Goal: Transaction & Acquisition: Book appointment/travel/reservation

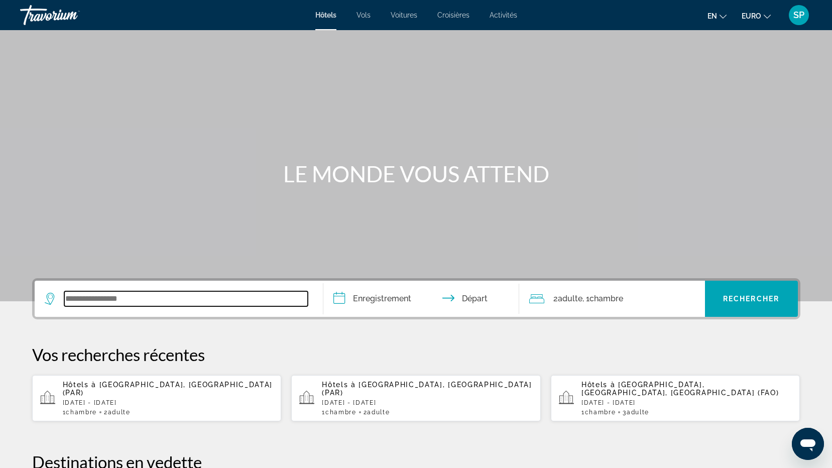
click at [130, 305] on input "Widget de recherche" at bounding box center [186, 298] width 244 height 15
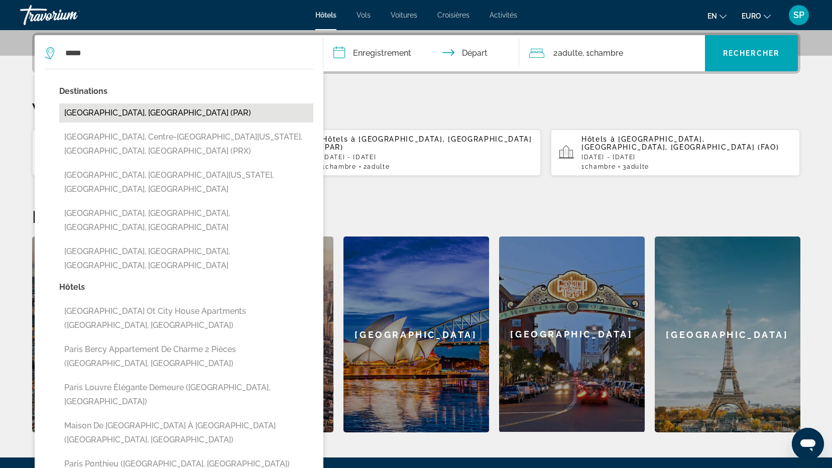
click at [102, 113] on button "[GEOGRAPHIC_DATA], [GEOGRAPHIC_DATA] (PAR)" at bounding box center [186, 112] width 254 height 19
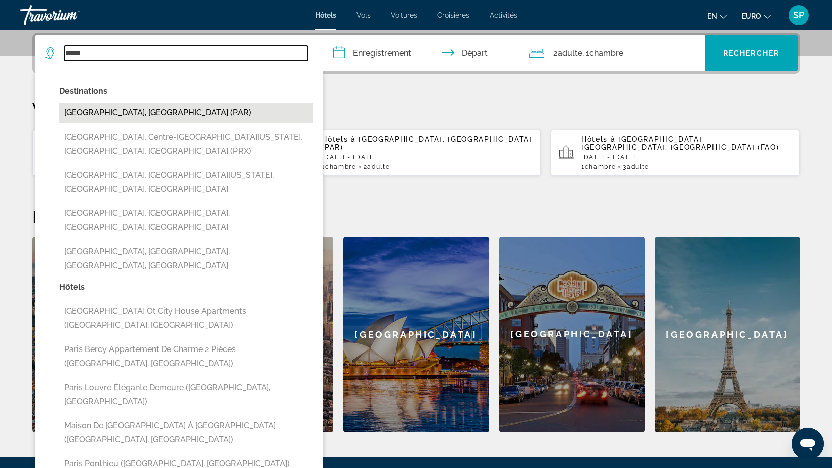
type input "**********"
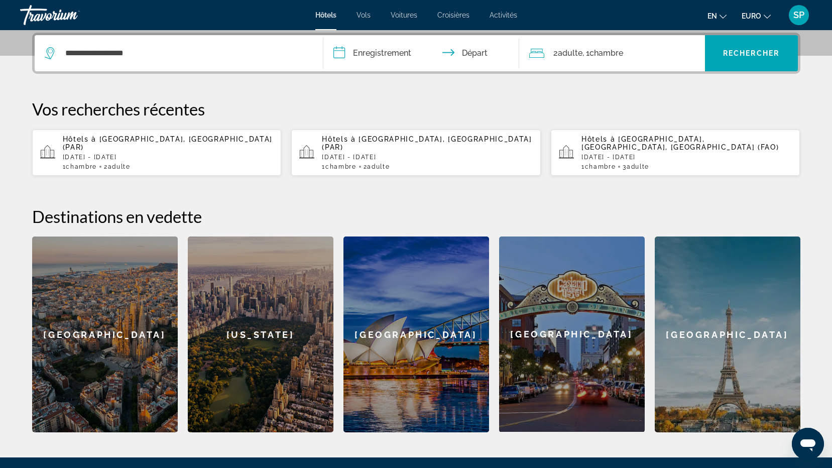
click at [375, 59] on input "**********" at bounding box center [424, 54] width 200 height 39
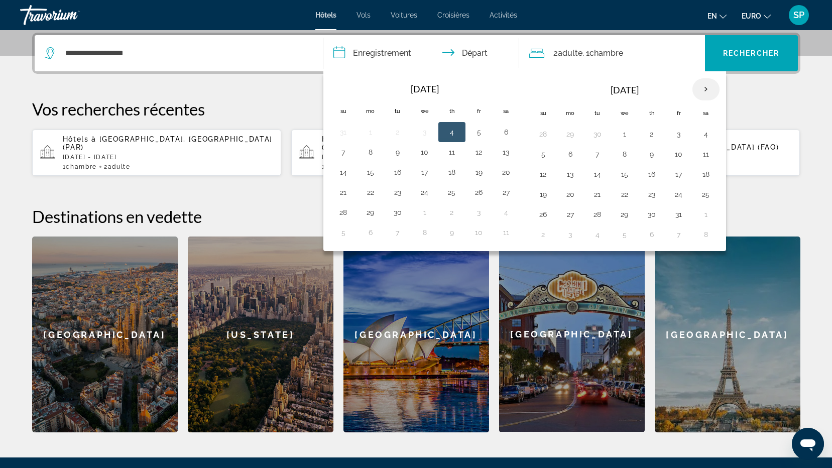
click at [706, 88] on th "Next month" at bounding box center [706, 89] width 27 height 22
click at [656, 217] on button "27" at bounding box center [652, 214] width 16 height 14
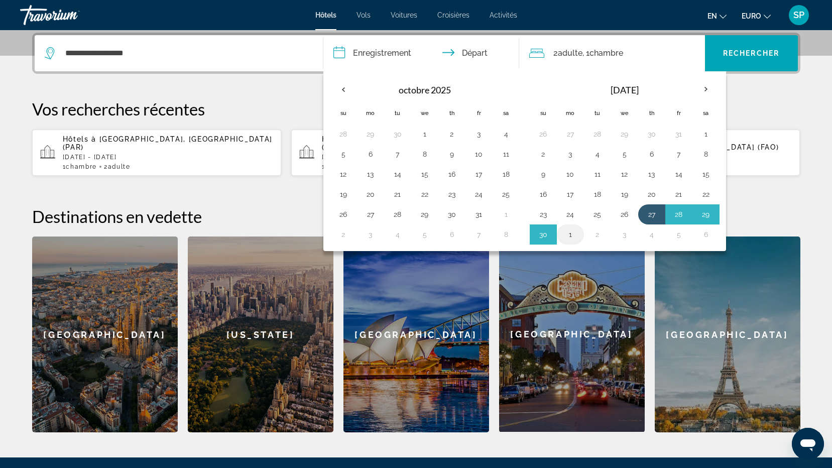
click at [569, 237] on button "1" at bounding box center [571, 235] width 16 height 14
type input "**********"
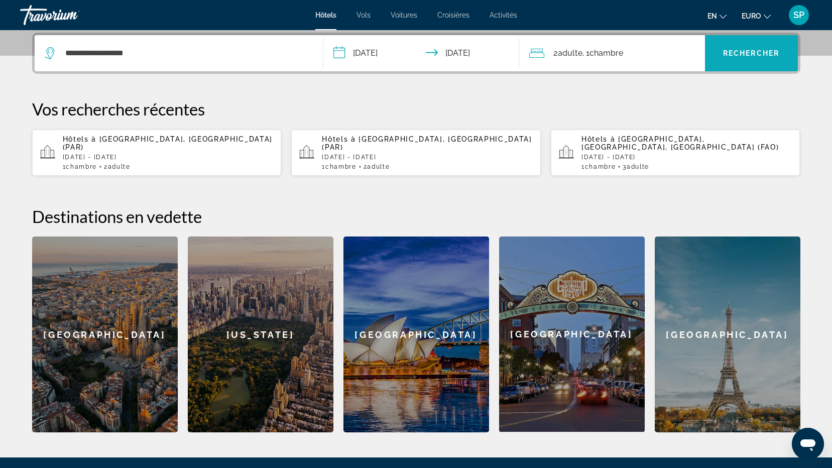
click at [746, 52] on span "Rechercher" at bounding box center [751, 53] width 56 height 8
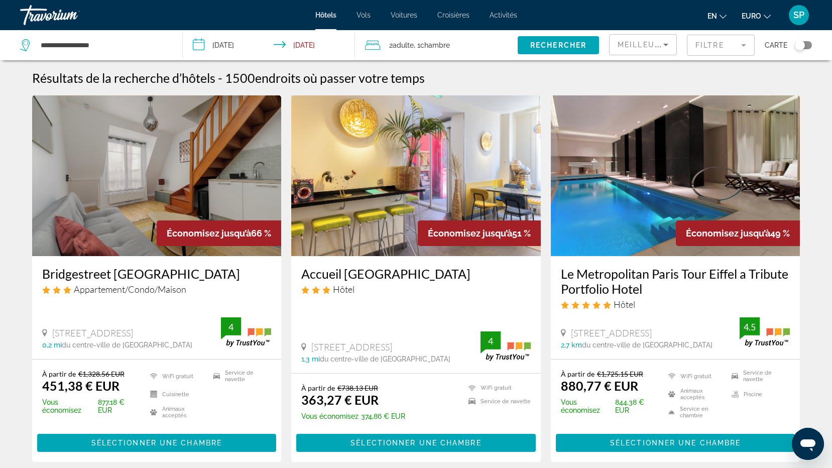
click at [737, 46] on mat-form-field "Filtre" at bounding box center [721, 45] width 68 height 21
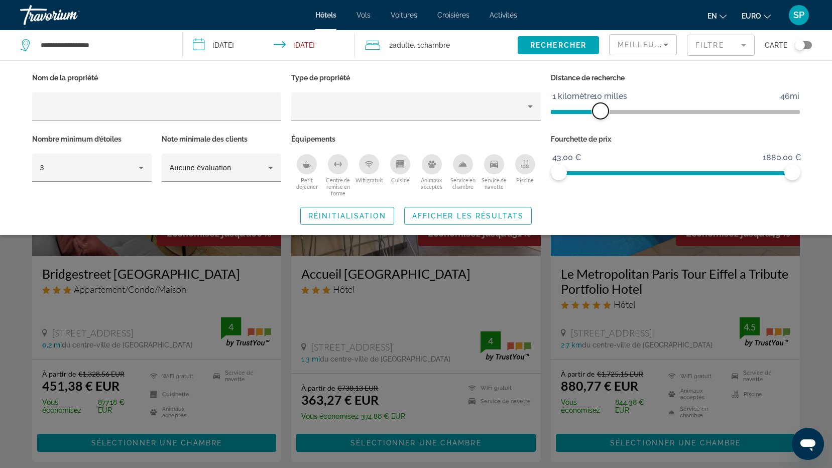
drag, startPoint x: 705, startPoint y: 109, endPoint x: 603, endPoint y: 108, distance: 102.5
click at [603, 108] on span "ngx-slider" at bounding box center [601, 111] width 16 height 16
drag, startPoint x: 790, startPoint y: 170, endPoint x: 620, endPoint y: 173, distance: 169.8
click at [620, 173] on span "ngx-slider-max" at bounding box center [620, 172] width 16 height 16
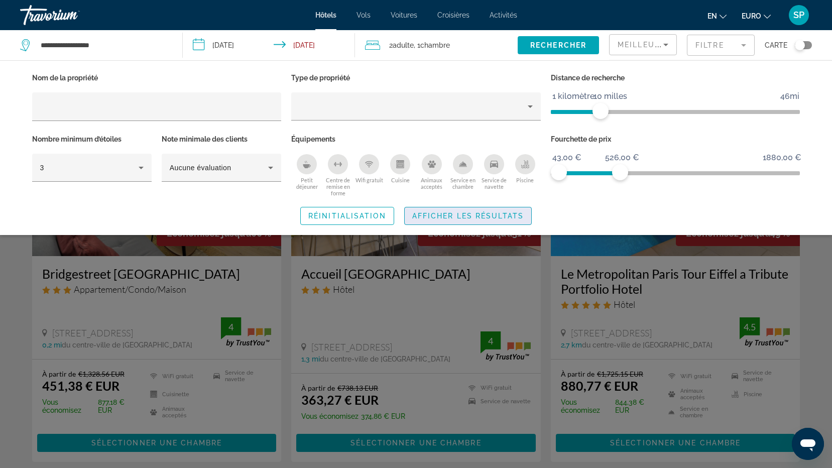
click at [442, 218] on span "Afficher les résultats" at bounding box center [468, 216] width 112 height 8
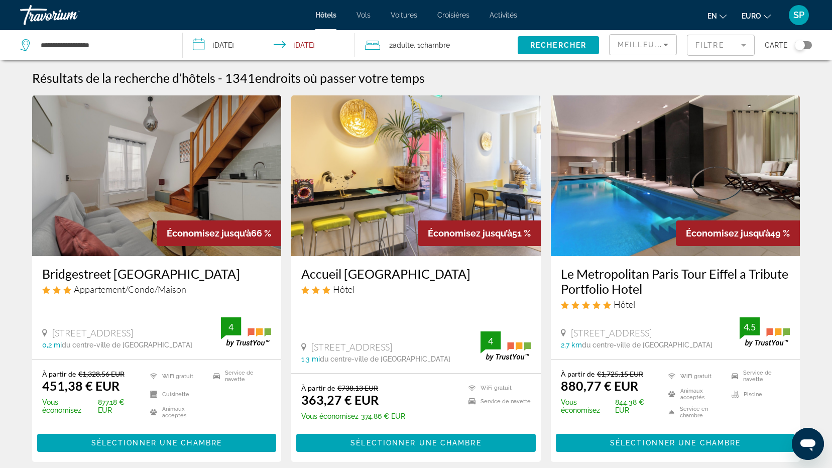
click at [801, 47] on div "Basculer la carte" at bounding box center [800, 45] width 10 height 10
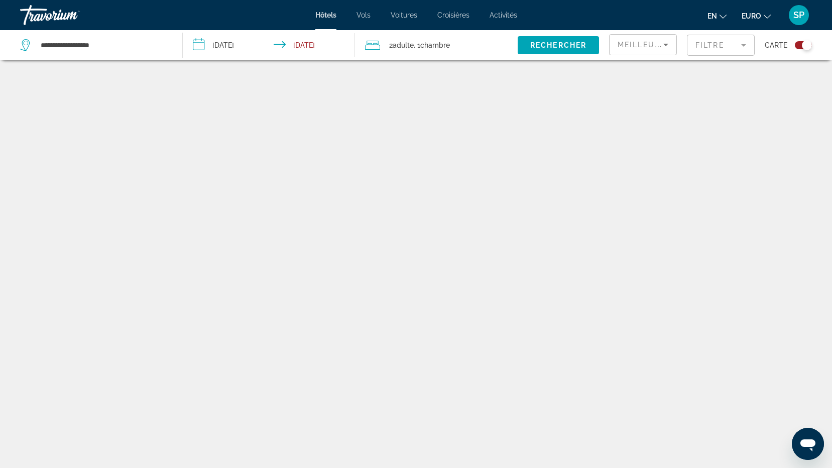
scroll to position [60, 0]
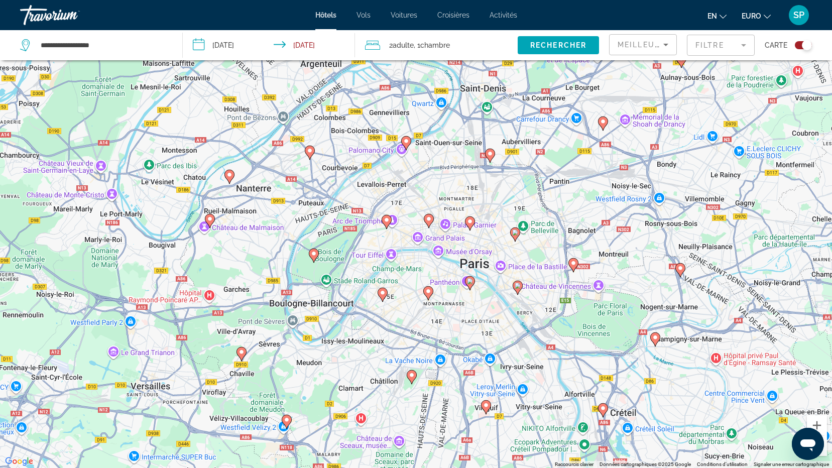
drag, startPoint x: 430, startPoint y: 258, endPoint x: 431, endPoint y: 314, distance: 56.3
click at [431, 314] on div "Pour activer le glissement avec le clavier, appuyez sur Alt+Entrée. Une fois ce…" at bounding box center [416, 234] width 832 height 468
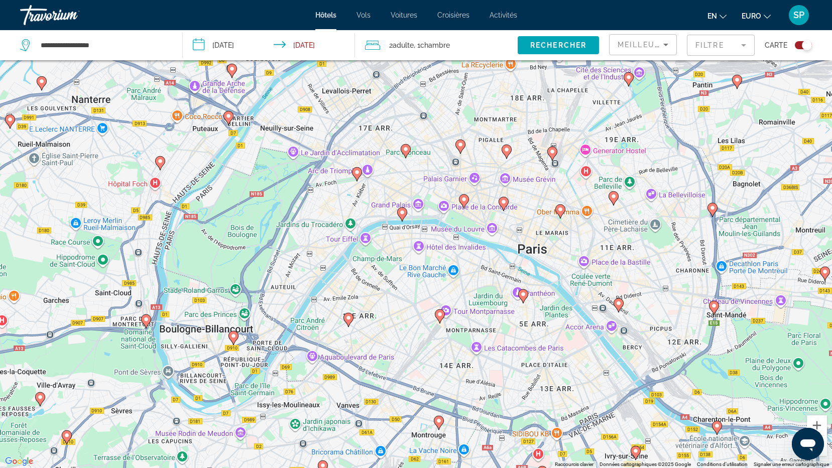
drag, startPoint x: 399, startPoint y: 254, endPoint x: 412, endPoint y: 285, distance: 33.8
click at [412, 285] on div "Pour activer le glissement avec le clavier, appuyez sur Alt+Entrée. Une fois ce…" at bounding box center [416, 234] width 832 height 468
click at [356, 174] on image "Contenu principal" at bounding box center [357, 172] width 6 height 6
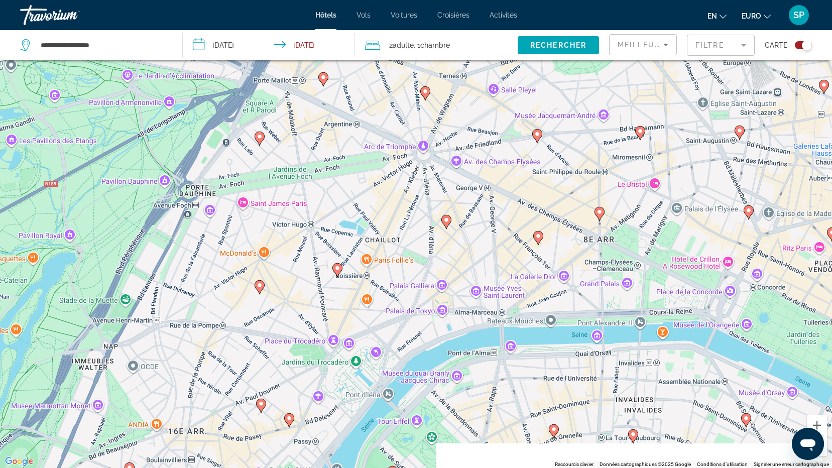
drag, startPoint x: 614, startPoint y: 235, endPoint x: 578, endPoint y: 171, distance: 73.2
click at [578, 171] on div "Pour naviguer, appuyez sur les touches fléchées. Pour activer le glissement ave…" at bounding box center [416, 234] width 832 height 468
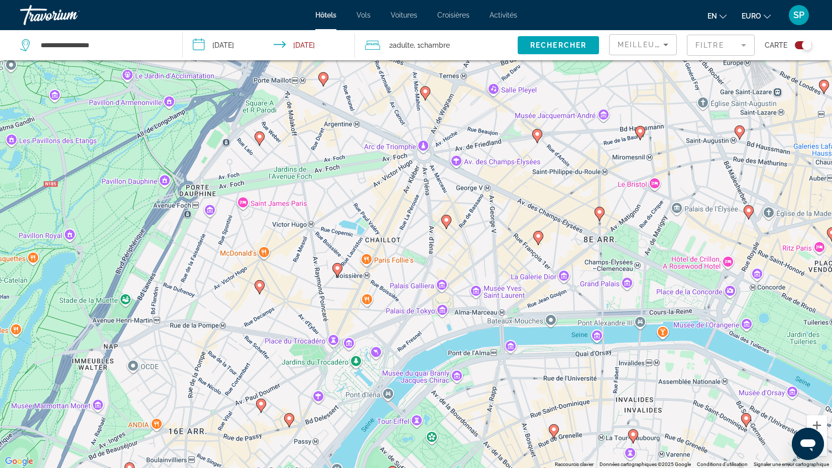
click at [447, 224] on icon "Contenu principal" at bounding box center [446, 222] width 9 height 13
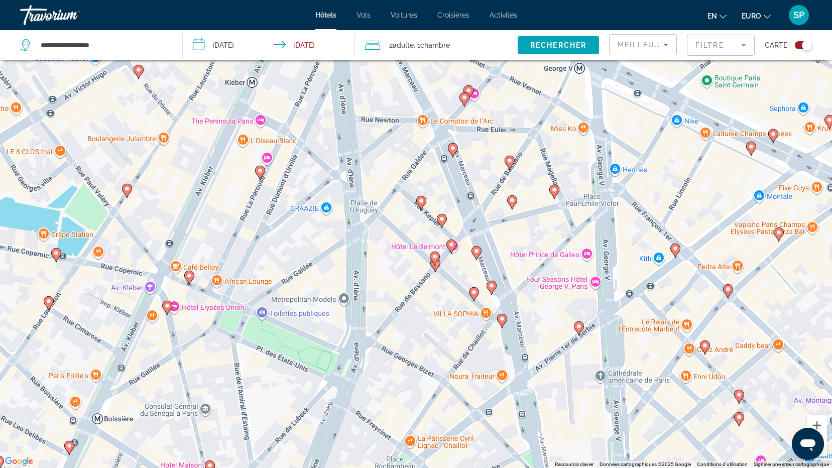
click at [444, 222] on image "Contenu principal" at bounding box center [442, 219] width 6 height 6
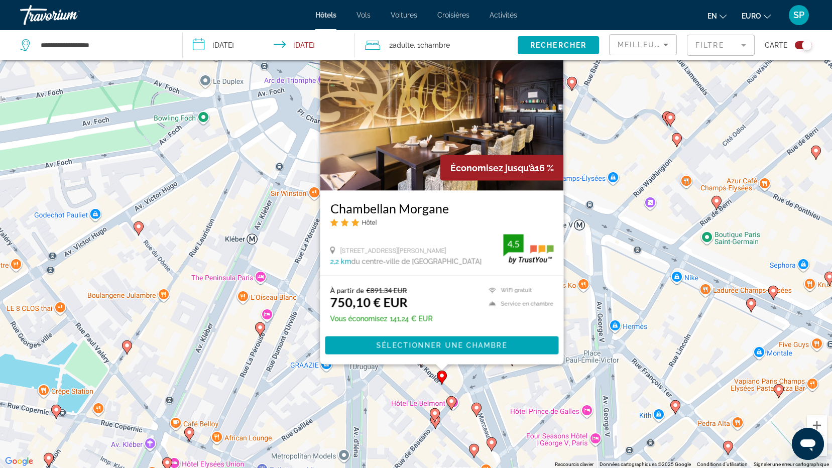
click at [747, 47] on mat-form-field "Filtre" at bounding box center [721, 45] width 68 height 21
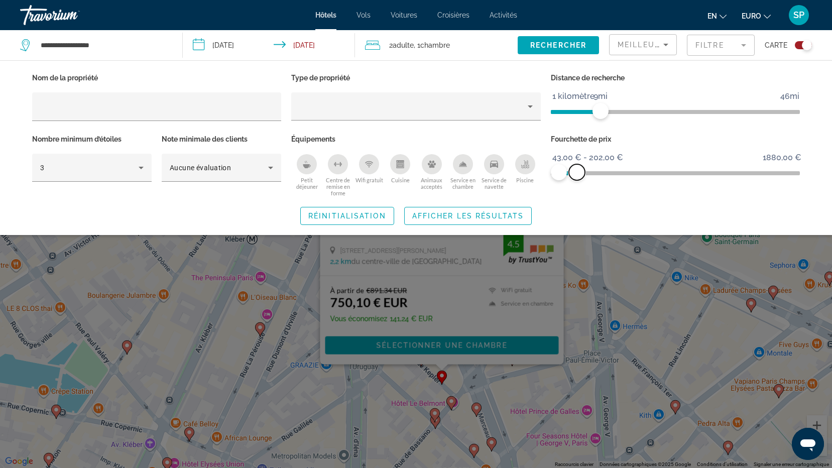
drag, startPoint x: 622, startPoint y: 174, endPoint x: 577, endPoint y: 175, distance: 44.7
click at [577, 175] on span "ngx-slider-max" at bounding box center [577, 172] width 16 height 16
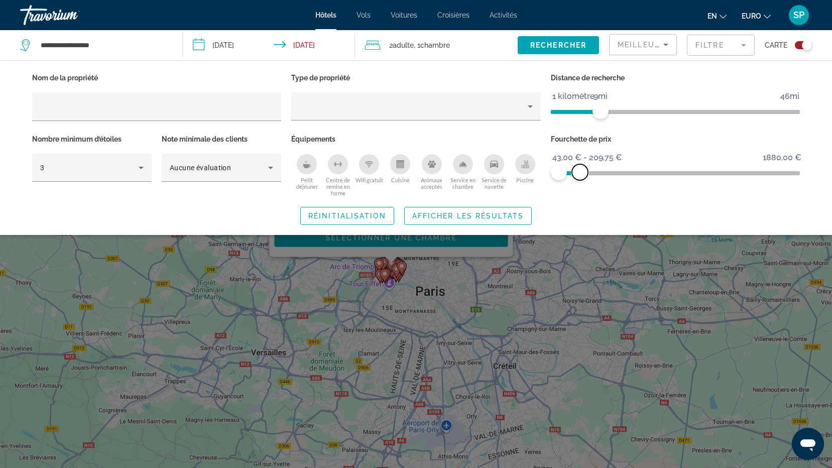
click at [581, 170] on span "ngx-slider-max" at bounding box center [580, 172] width 16 height 16
click at [430, 218] on span "Afficher les résultats" at bounding box center [468, 216] width 112 height 8
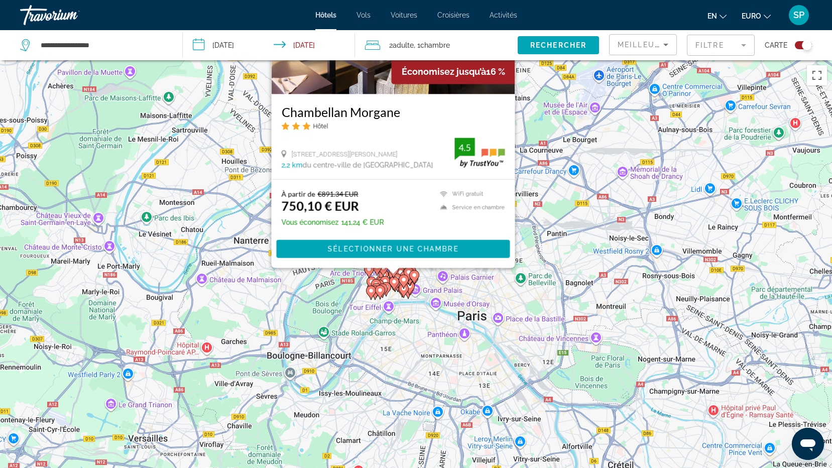
drag, startPoint x: 468, startPoint y: 289, endPoint x: 481, endPoint y: 333, distance: 46.0
click at [481, 333] on div "Pour activer le glissement avec le clavier, appuyez sur Alt+Entrée. Une fois ce…" at bounding box center [416, 294] width 832 height 468
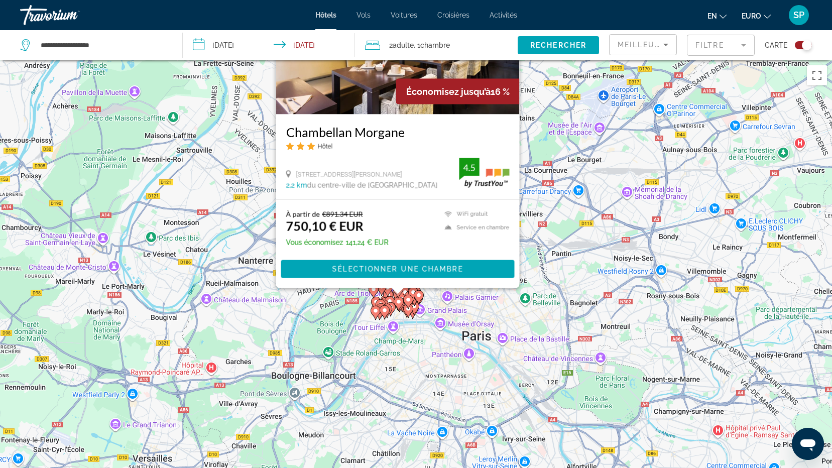
click at [663, 42] on icon "Trier par" at bounding box center [666, 45] width 12 height 12
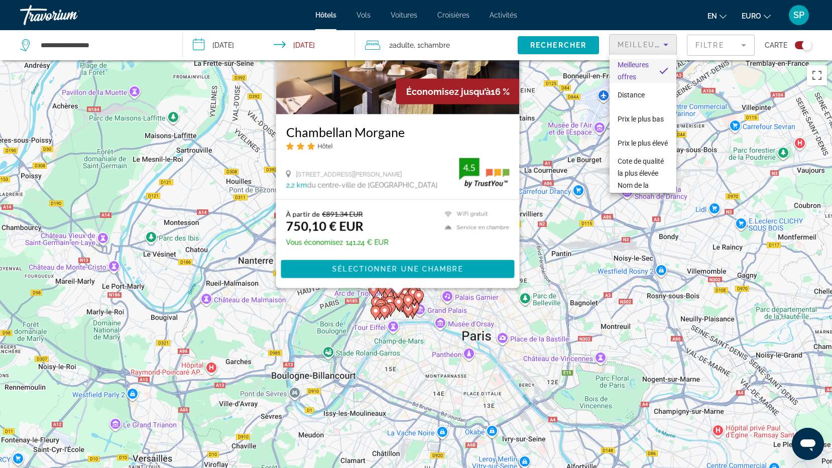
click at [663, 42] on div at bounding box center [416, 234] width 832 height 468
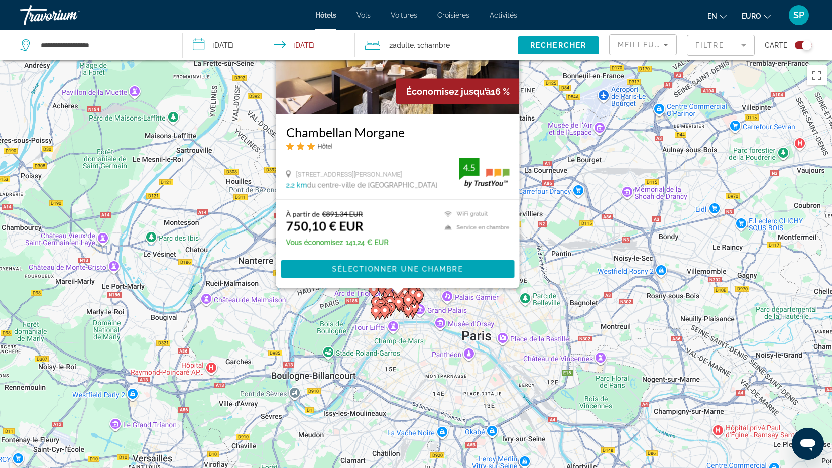
click at [747, 48] on mat-form-field "Filtre" at bounding box center [721, 45] width 68 height 21
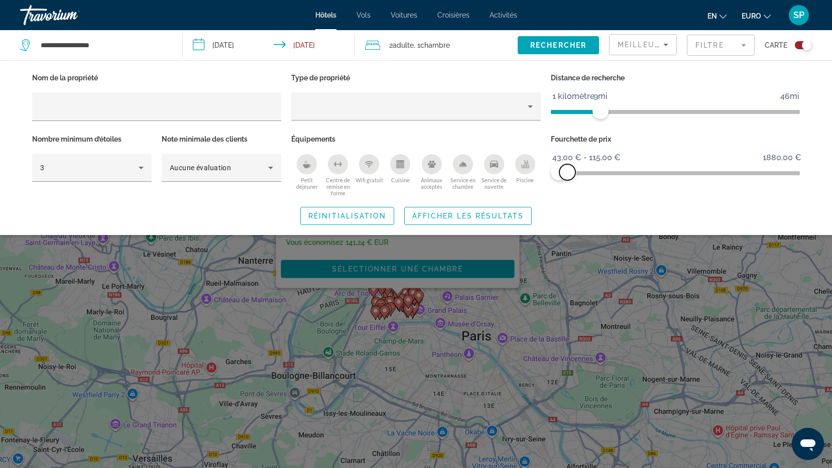
drag, startPoint x: 582, startPoint y: 170, endPoint x: 568, endPoint y: 174, distance: 14.5
click at [568, 174] on span "ngx-slider-max" at bounding box center [568, 172] width 16 height 16
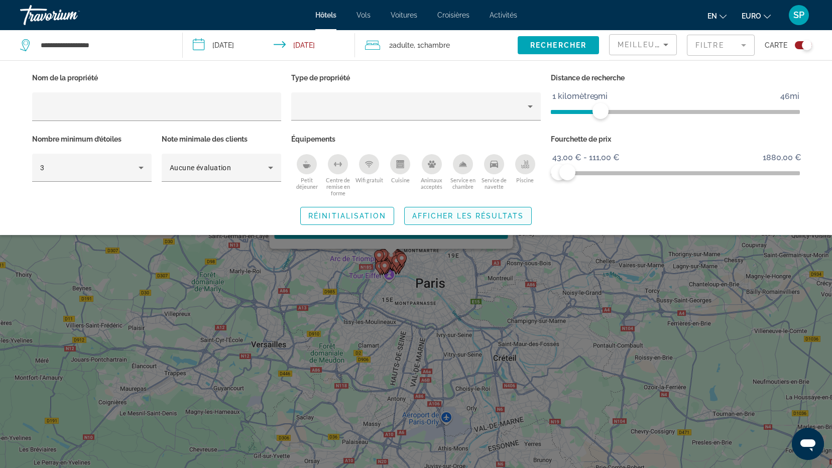
click at [489, 213] on span "Afficher les résultats" at bounding box center [468, 216] width 112 height 8
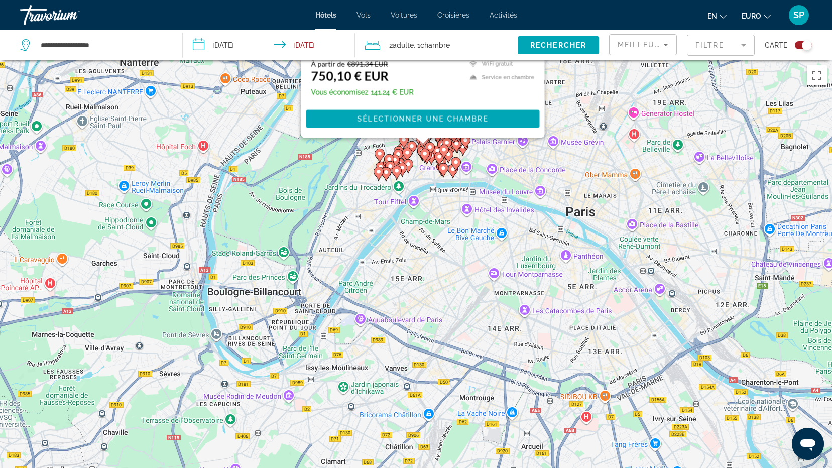
click at [807, 49] on div "Basculer la carte" at bounding box center [807, 45] width 10 height 10
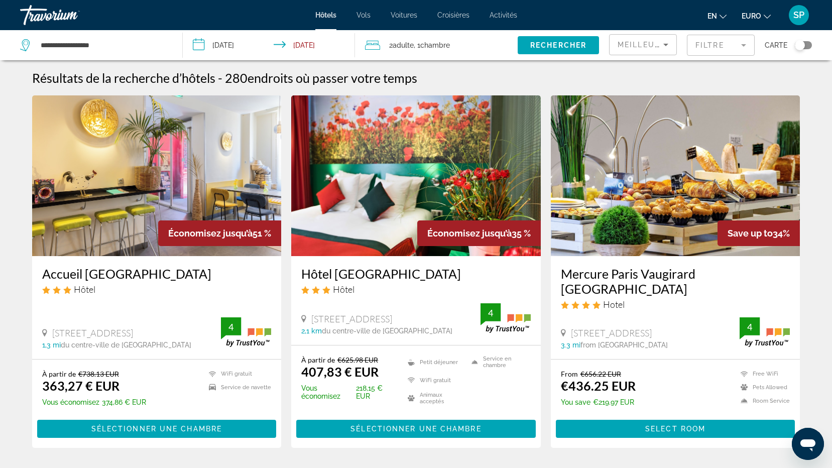
click at [798, 41] on div "Basculer la carte" at bounding box center [800, 45] width 10 height 10
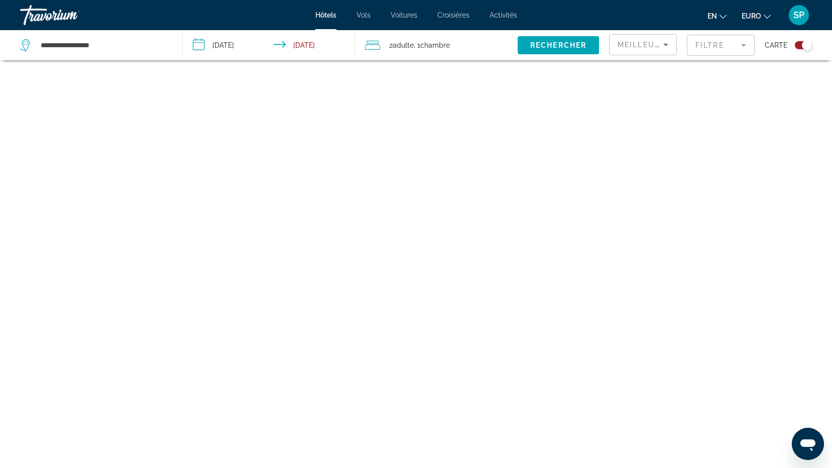
scroll to position [60, 0]
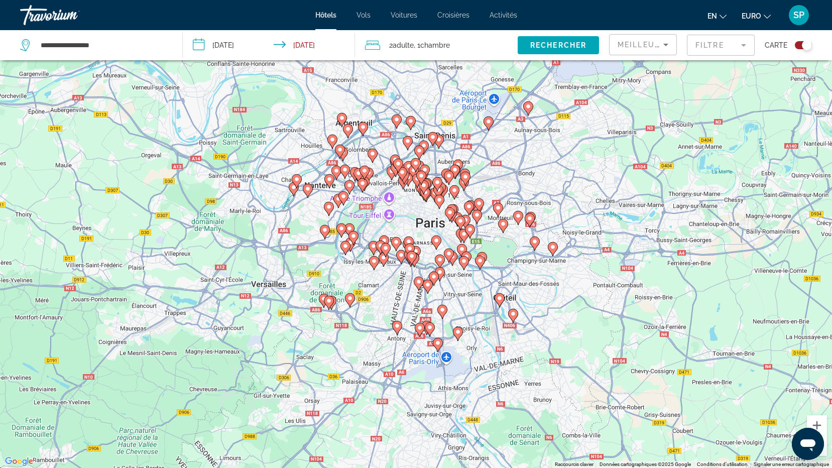
click at [411, 202] on div "Pour activer le glissement avec le clavier, appuyez sur Alt+Entrée. Une fois ce…" at bounding box center [416, 234] width 832 height 468
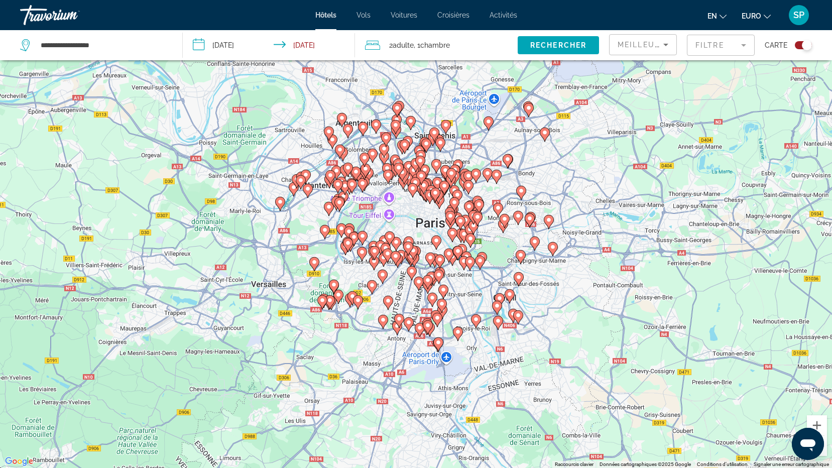
click at [407, 210] on div "Pour activer le glissement avec le clavier, appuyez sur Alt+Entrée. Une fois ce…" at bounding box center [416, 234] width 832 height 468
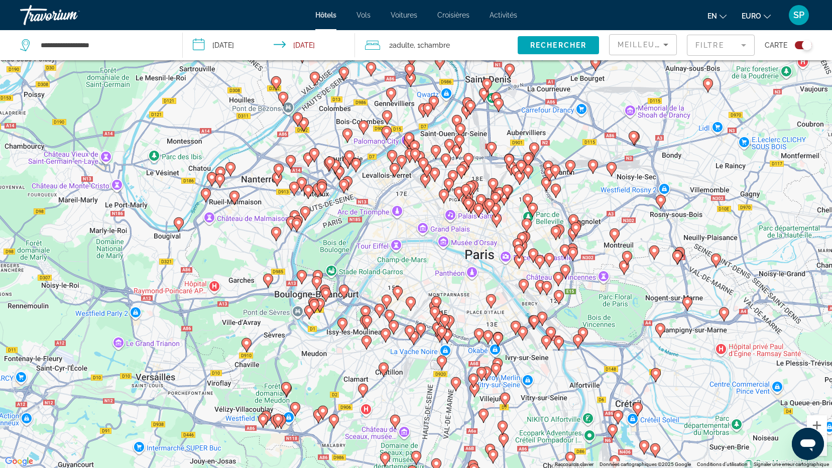
drag, startPoint x: 391, startPoint y: 192, endPoint x: 417, endPoint y: 214, distance: 34.6
click at [417, 214] on div "Pour activer le glissement avec le clavier, appuyez sur Alt+Entrée. Une fois ce…" at bounding box center [416, 234] width 832 height 468
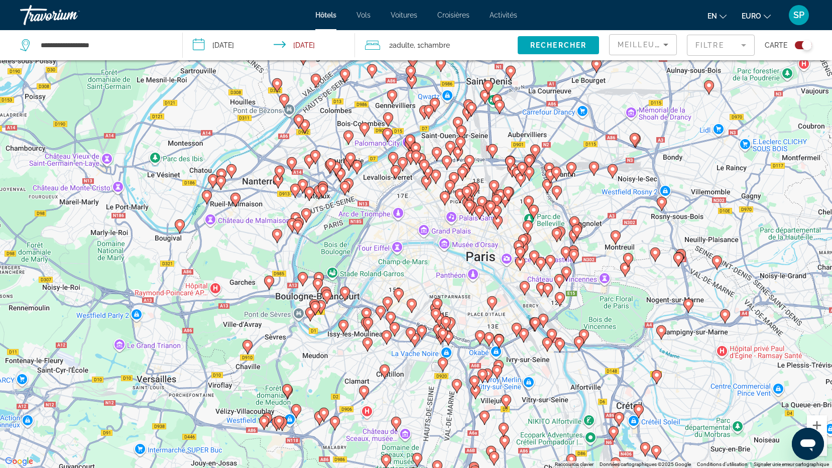
click at [426, 212] on div "Pour activer le glissement avec le clavier, appuyez sur Alt+Entrée. Une fois ce…" at bounding box center [416, 234] width 832 height 468
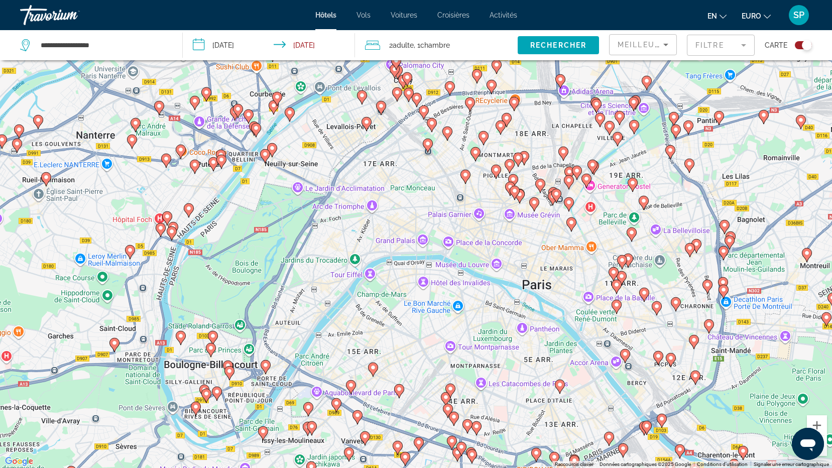
drag, startPoint x: 407, startPoint y: 234, endPoint x: 410, endPoint y: 216, distance: 17.8
click at [410, 216] on div "Pour activer le glissement avec le clavier, appuyez sur Alt+Entrée. Une fois ce…" at bounding box center [416, 234] width 832 height 468
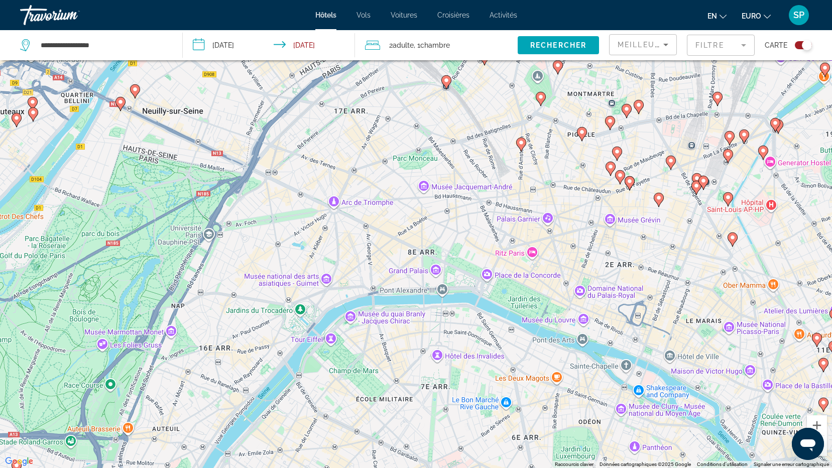
click at [744, 47] on mat-form-field "Filtre" at bounding box center [721, 45] width 68 height 21
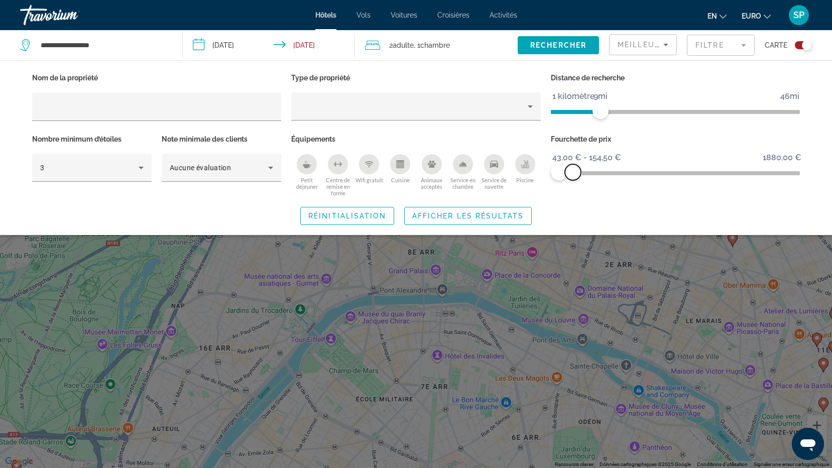
drag, startPoint x: 570, startPoint y: 171, endPoint x: 574, endPoint y: 175, distance: 5.3
click at [574, 175] on span "ngx-slider-max" at bounding box center [573, 172] width 16 height 16
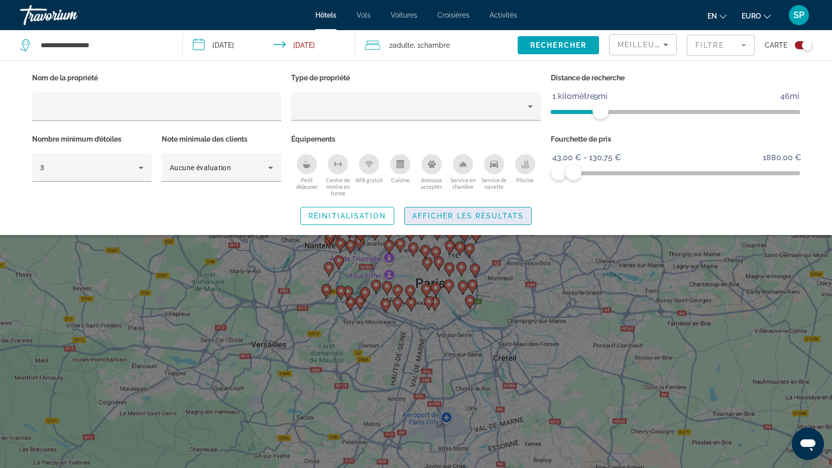
click at [475, 212] on span "Afficher les résultats" at bounding box center [468, 216] width 112 height 8
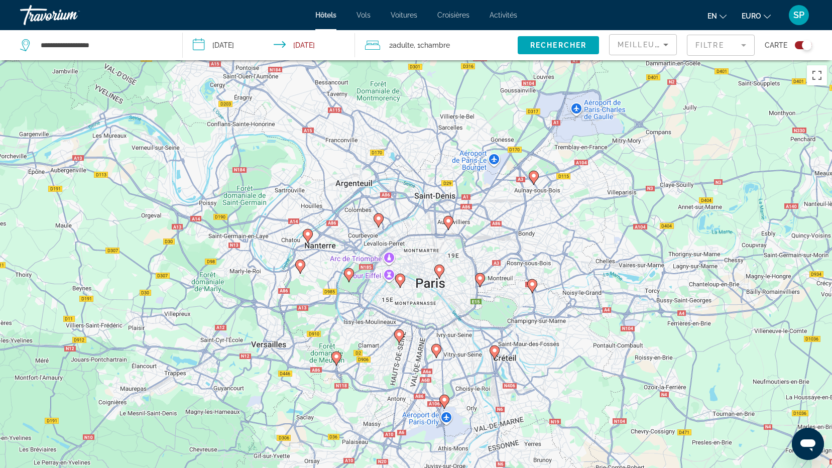
click at [411, 257] on div "Pour activer le glissement avec le clavier, appuyez sur Alt+Entrée. Une fois ce…" at bounding box center [416, 294] width 832 height 468
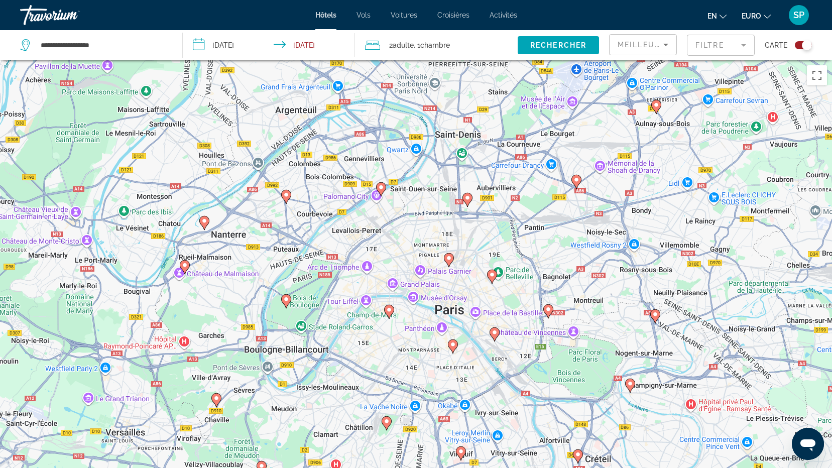
click at [392, 264] on div "Pour activer le glissement avec le clavier, appuyez sur Alt+Entrée. Une fois ce…" at bounding box center [416, 294] width 832 height 468
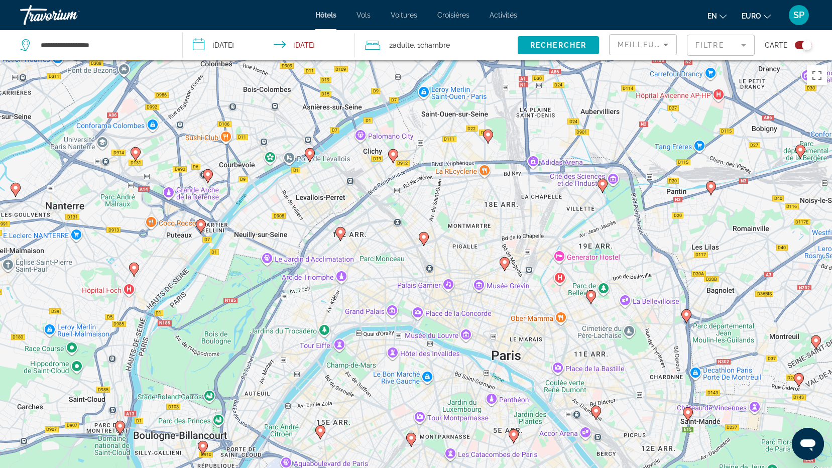
click at [339, 234] on image "Contenu principal" at bounding box center [341, 232] width 6 height 6
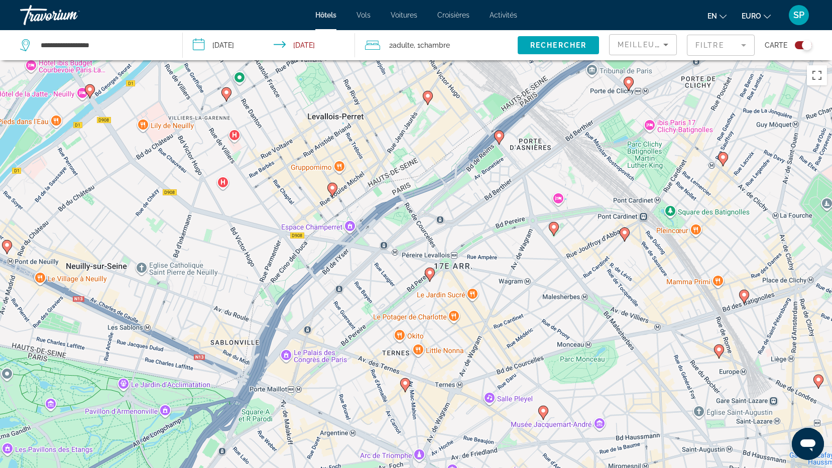
click at [429, 275] on image "Contenu principal" at bounding box center [430, 273] width 6 height 6
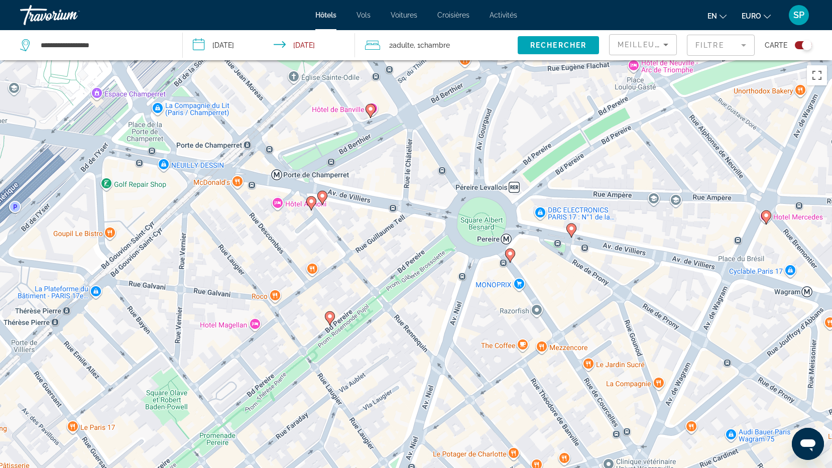
click at [331, 318] on image "Contenu principal" at bounding box center [330, 316] width 6 height 6
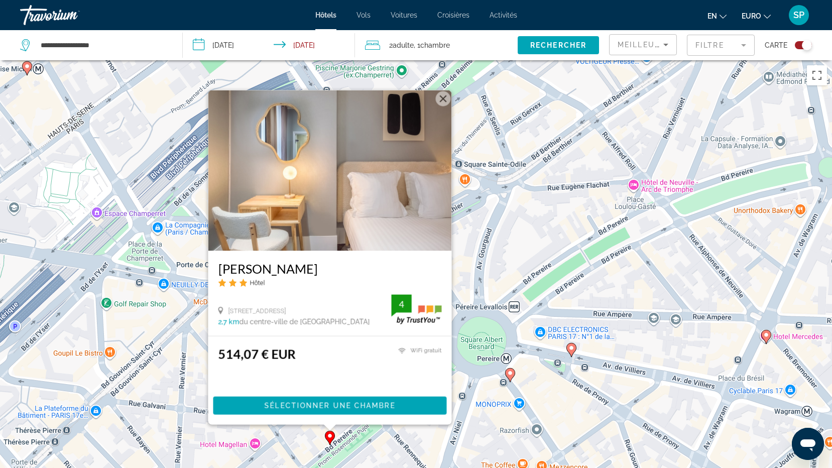
click at [509, 372] on image "Contenu principal" at bounding box center [510, 373] width 6 height 6
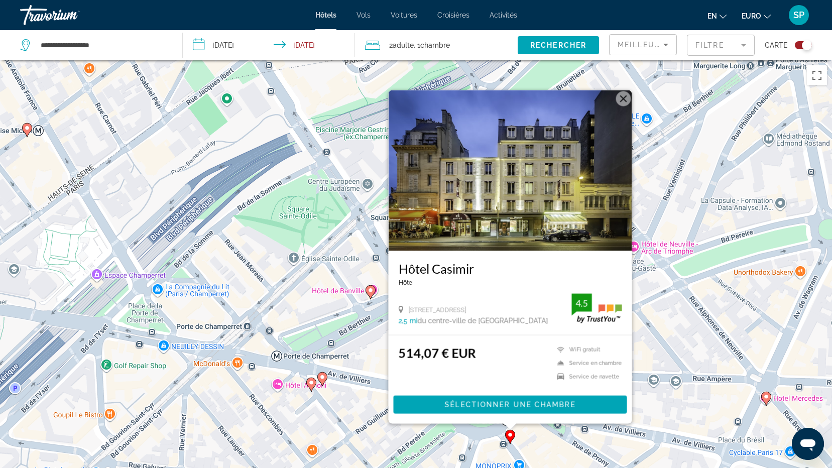
click at [623, 100] on button "Fermer" at bounding box center [623, 98] width 15 height 15
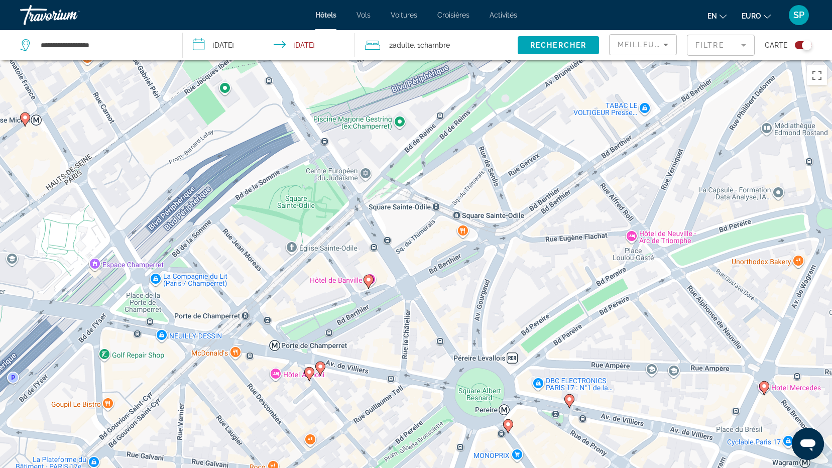
drag, startPoint x: 622, startPoint y: 396, endPoint x: 593, endPoint y: 301, distance: 99.0
click at [593, 301] on div "Pour naviguer, appuyez sur les touches fléchées. Pour activer le glissement ave…" at bounding box center [416, 294] width 832 height 468
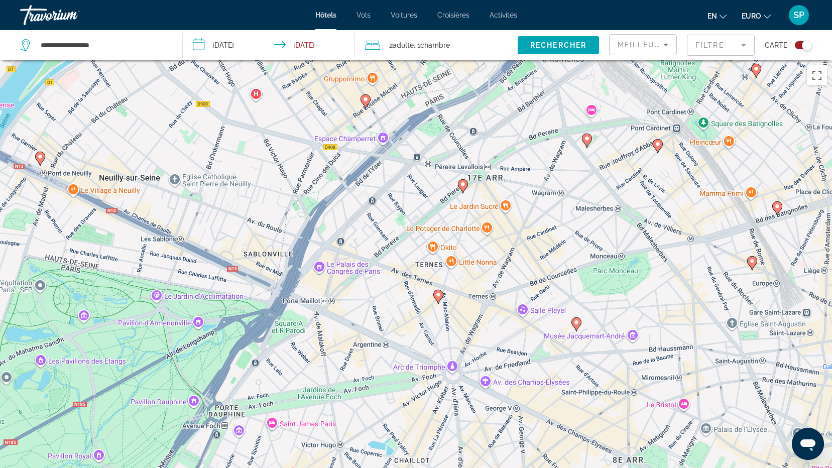
drag, startPoint x: 590, startPoint y: 402, endPoint x: 507, endPoint y: 251, distance: 172.0
click at [507, 251] on div "Pour activer le glissement avec le clavier, appuyez sur Alt+Entrée. Une fois ce…" at bounding box center [416, 294] width 832 height 468
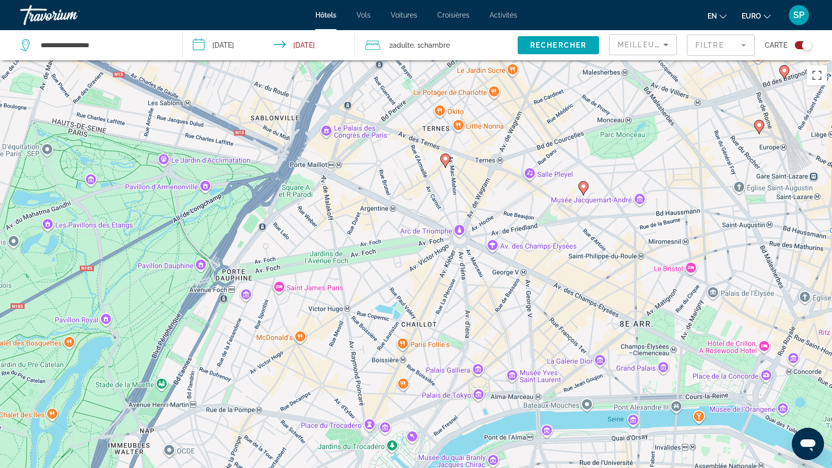
drag, startPoint x: 587, startPoint y: 374, endPoint x: 598, endPoint y: 246, distance: 129.1
click at [598, 246] on div "Pour activer le glissement avec le clavier, appuyez sur Alt+Entrée. Une fois ce…" at bounding box center [416, 294] width 832 height 468
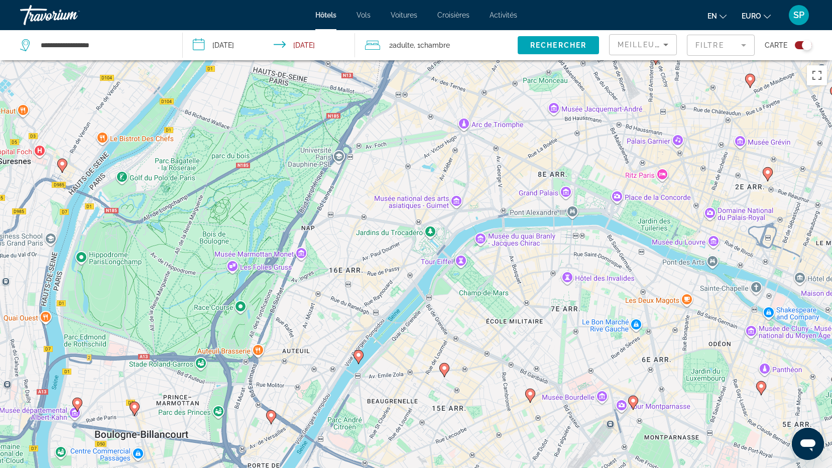
drag, startPoint x: 445, startPoint y: 313, endPoint x: 413, endPoint y: 151, distance: 165.3
click at [413, 151] on div "Pour activer le glissement avec le clavier, appuyez sur Alt+Entrée. Une fois ce…" at bounding box center [416, 294] width 832 height 468
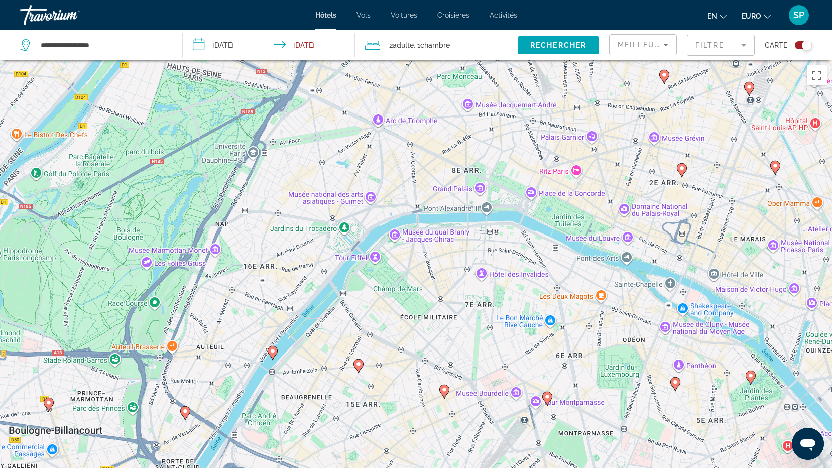
drag, startPoint x: 530, startPoint y: 234, endPoint x: 445, endPoint y: 251, distance: 86.6
click at [445, 251] on div "Pour activer le glissement avec le clavier, appuyez sur Alt+Entrée. Une fois ce…" at bounding box center [416, 294] width 832 height 468
click at [425, 259] on div "Pour activer le glissement avec le clavier, appuyez sur Alt+Entrée. Une fois ce…" at bounding box center [416, 294] width 832 height 468
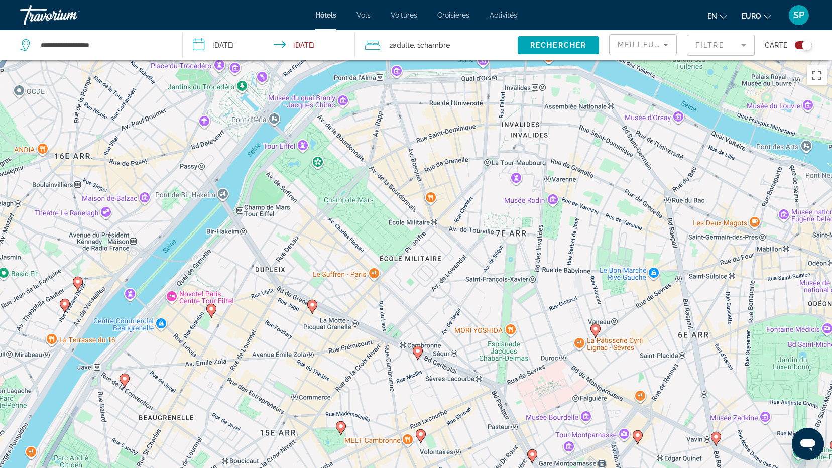
drag, startPoint x: 458, startPoint y: 237, endPoint x: 438, endPoint y: 124, distance: 114.9
click at [438, 124] on div "Pour activer le glissement avec le clavier, appuyez sur Alt+Entrée. Une fois ce…" at bounding box center [416, 294] width 832 height 468
click at [419, 350] on image "Contenu principal" at bounding box center [418, 351] width 6 height 6
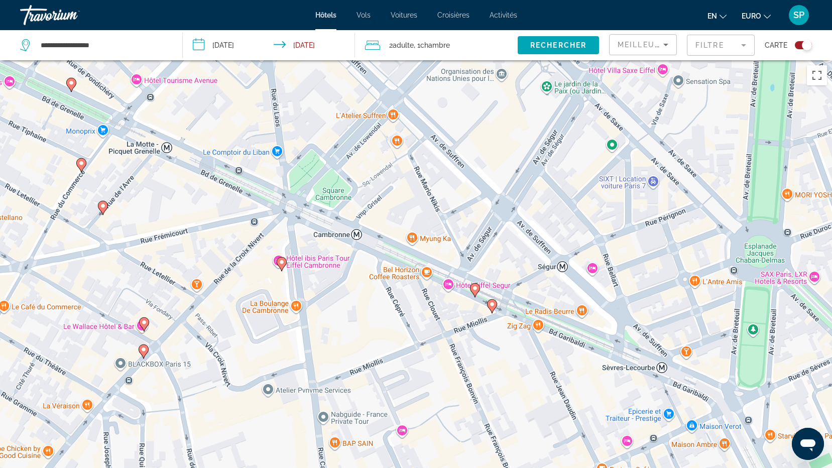
click at [475, 288] on image "Contenu principal" at bounding box center [475, 288] width 6 height 6
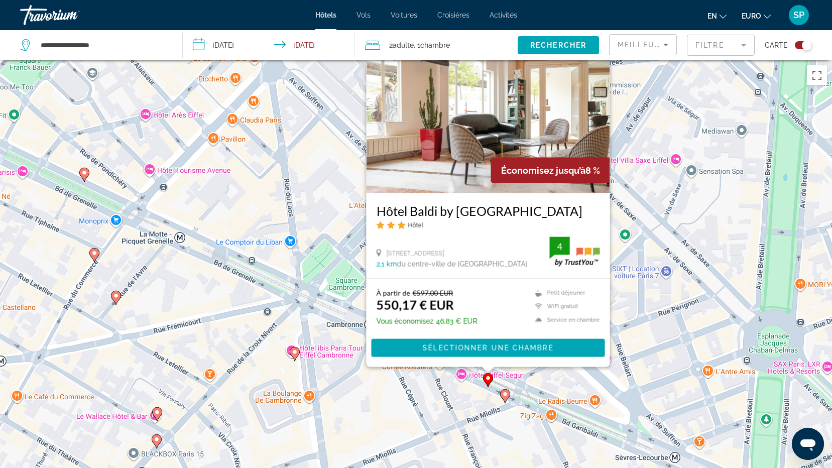
drag, startPoint x: 707, startPoint y: 287, endPoint x: 720, endPoint y: 228, distance: 61.2
click at [720, 228] on div "Pour activer le glissement avec le clavier, appuyez sur Alt+Entrée. Une fois ce…" at bounding box center [416, 294] width 832 height 468
